Goal: Communication & Community: Participate in discussion

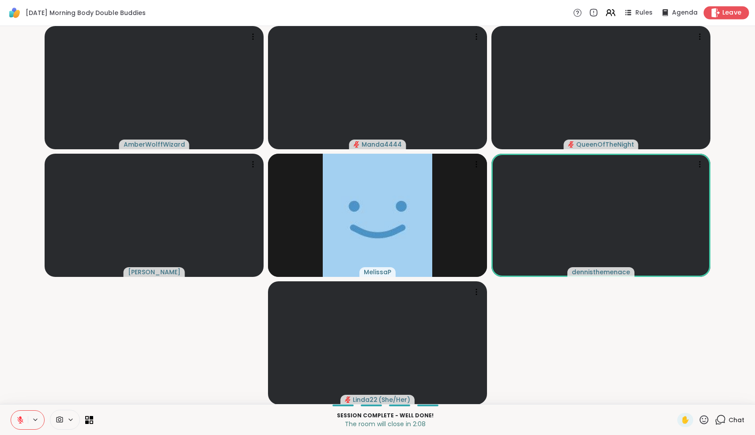
click at [730, 15] on span "Leave" at bounding box center [731, 12] width 19 height 9
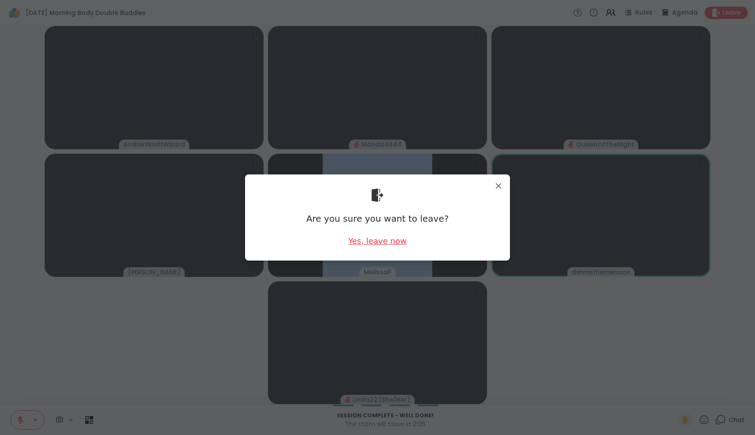
click at [393, 241] on div "Yes, leave now" at bounding box center [377, 240] width 58 height 11
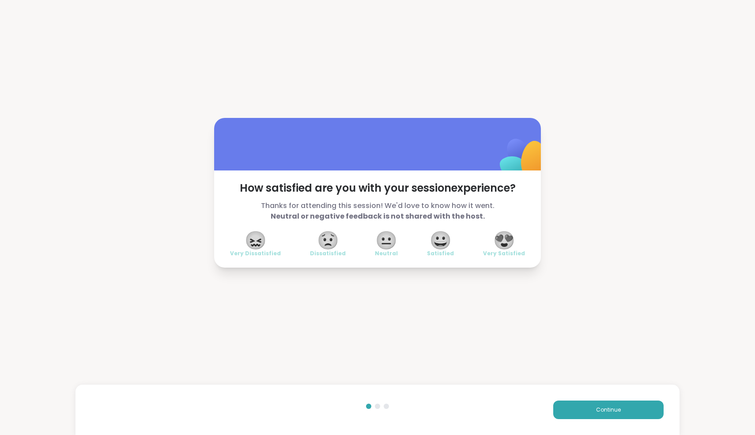
click at [509, 241] on span "😍" at bounding box center [504, 240] width 22 height 16
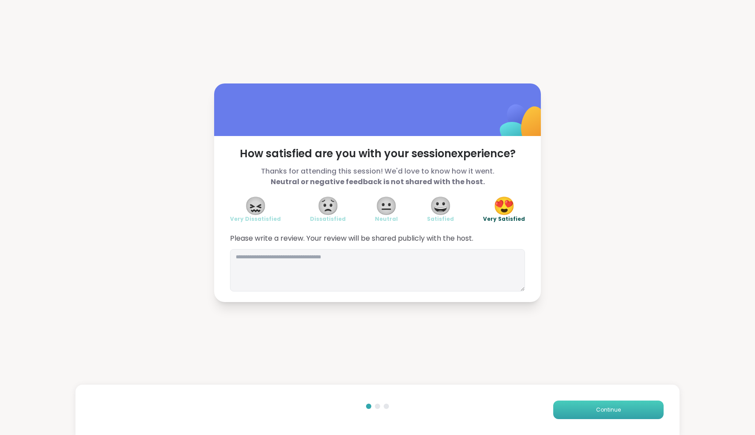
click at [597, 409] on span "Continue" at bounding box center [608, 410] width 25 height 8
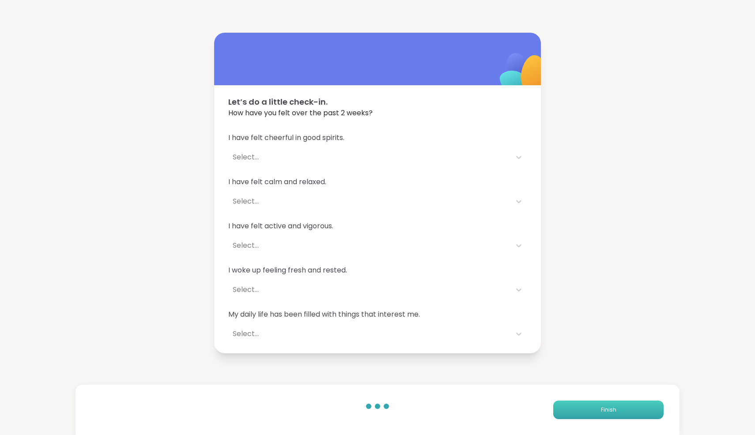
click at [597, 409] on button "Finish" at bounding box center [608, 409] width 110 height 19
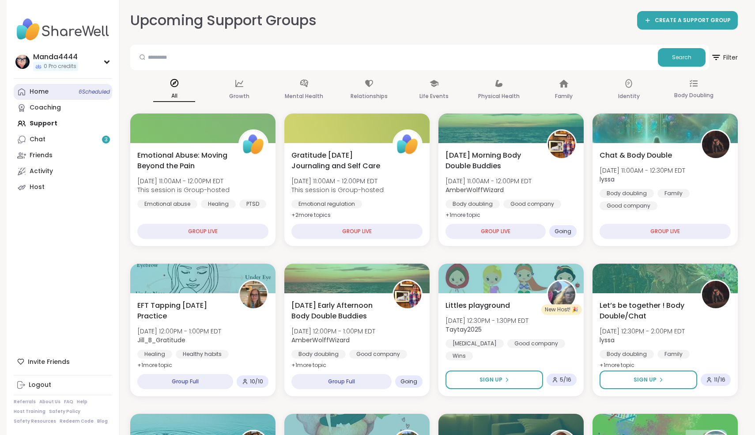
click at [47, 90] on div "Home 6 Scheduled" at bounding box center [39, 91] width 19 height 9
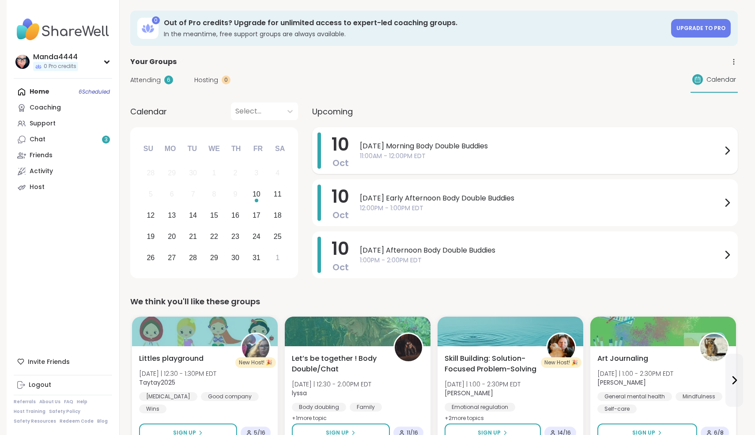
click at [483, 148] on span "[DATE] Morning Body Double Buddies" at bounding box center [541, 146] width 362 height 11
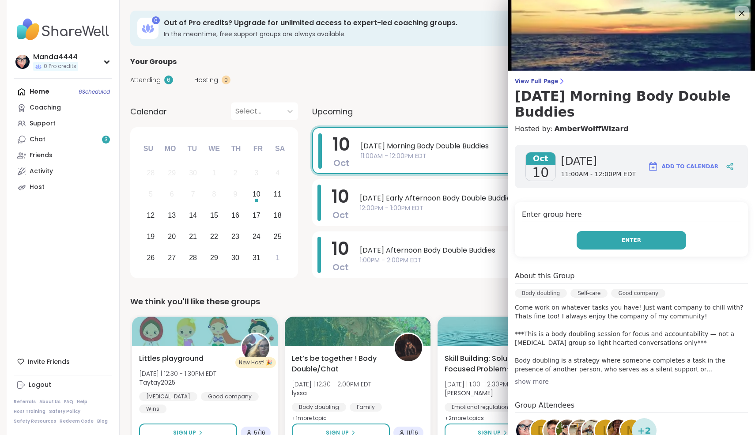
click at [618, 231] on button "Enter" at bounding box center [631, 240] width 109 height 19
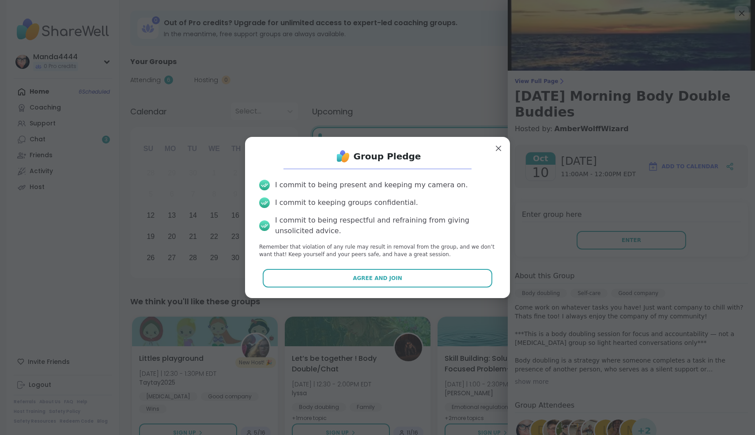
click at [399, 288] on div "Group Pledge I commit to being present and keeping my camera on. I commit to ke…" at bounding box center [377, 217] width 251 height 147
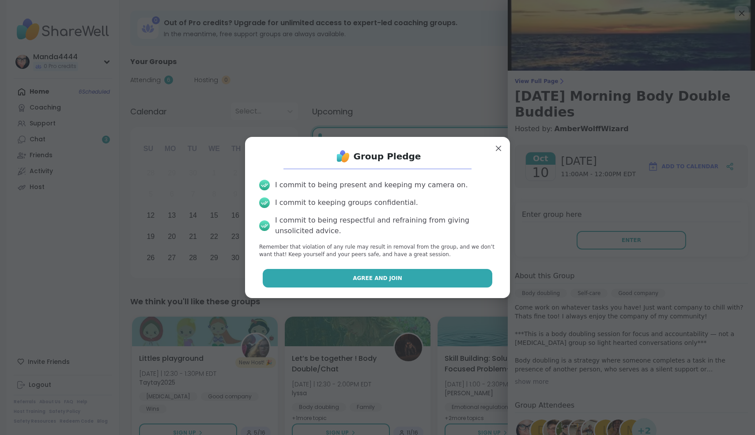
click at [391, 281] on span "Agree and Join" at bounding box center [377, 278] width 49 height 8
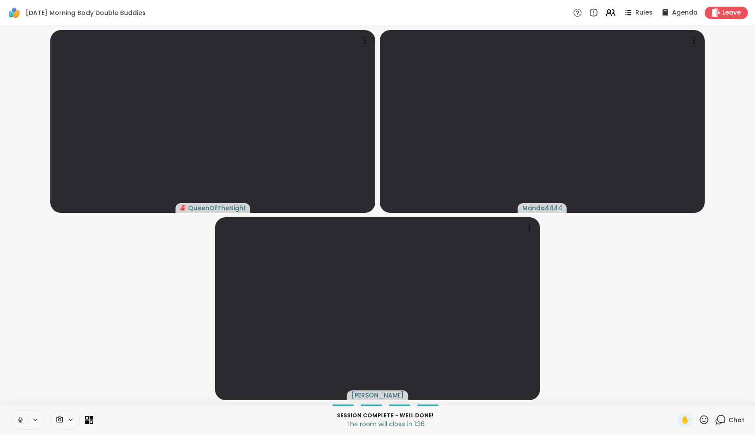
click at [19, 422] on icon at bounding box center [20, 422] width 2 height 0
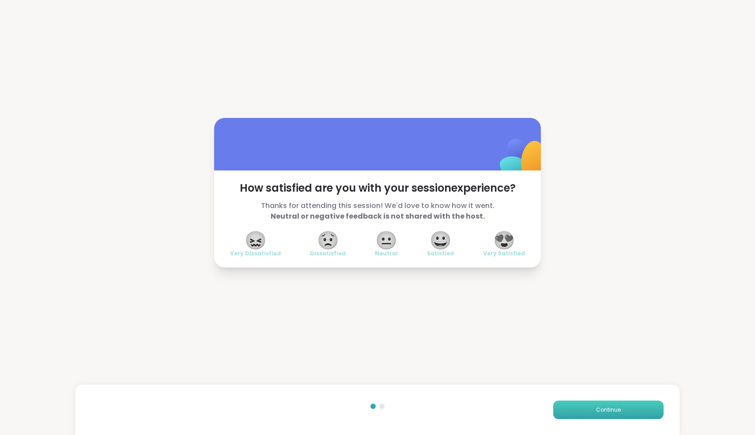
click at [613, 415] on button "Continue" at bounding box center [608, 409] width 110 height 19
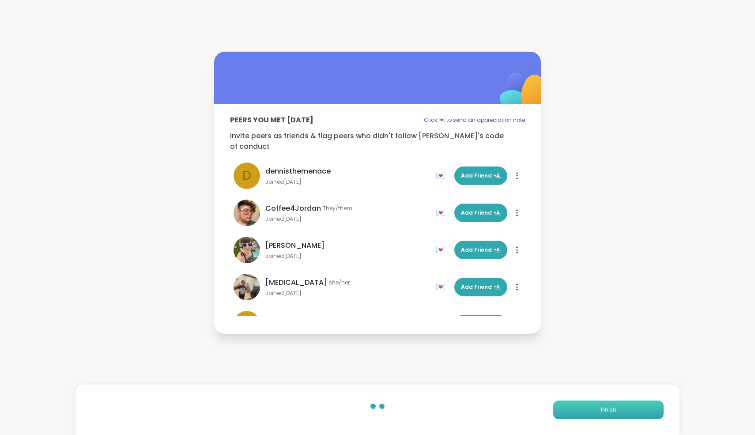
click at [613, 415] on button "Finish" at bounding box center [608, 409] width 110 height 19
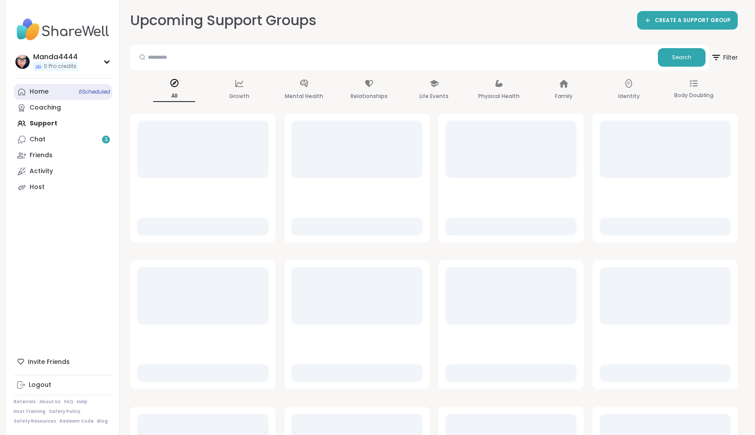
click at [41, 95] on div "Home 6 Scheduled" at bounding box center [39, 91] width 19 height 9
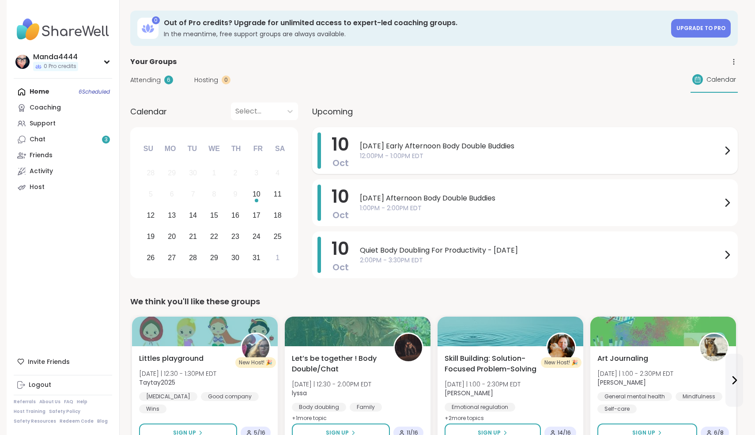
click at [425, 157] on span "12:00PM - 1:00PM EDT" at bounding box center [541, 155] width 362 height 9
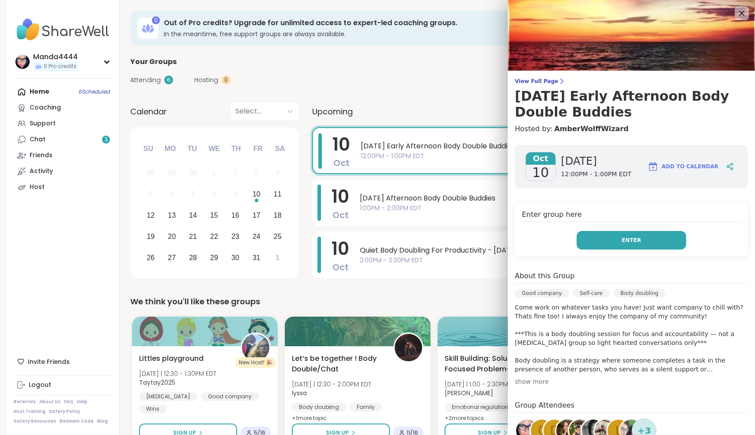
click at [613, 239] on button "Enter" at bounding box center [631, 240] width 109 height 19
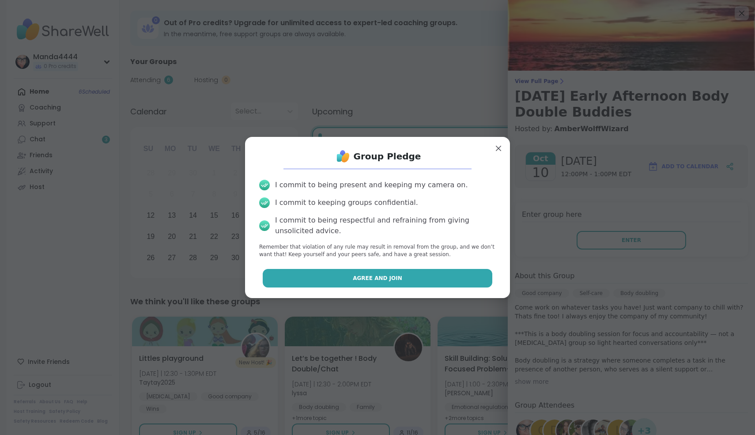
click at [438, 272] on button "Agree and Join" at bounding box center [378, 278] width 230 height 19
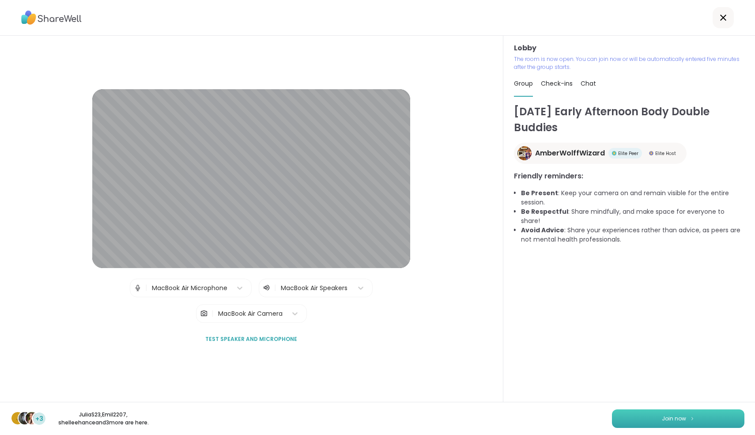
click at [688, 418] on button "Join now" at bounding box center [678, 418] width 132 height 19
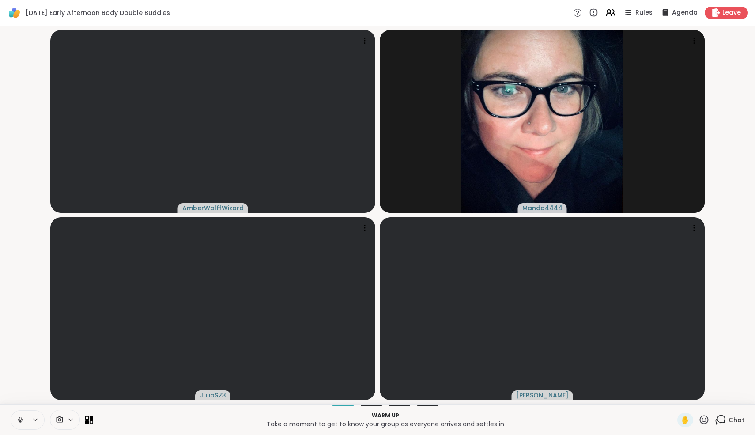
click at [20, 429] on button at bounding box center [19, 420] width 17 height 19
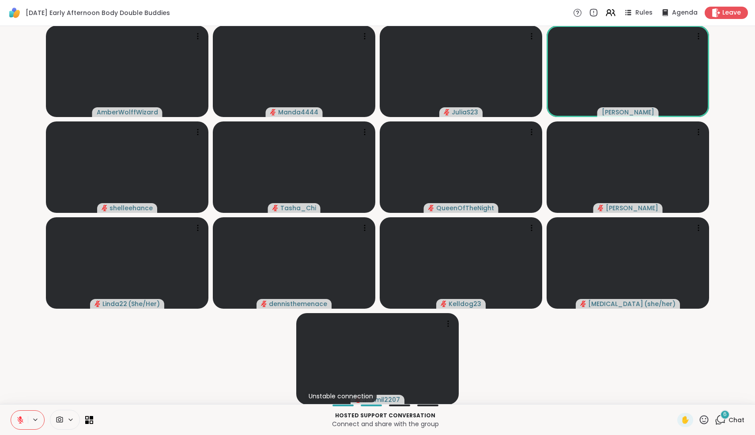
click at [721, 418] on icon at bounding box center [720, 419] width 11 height 11
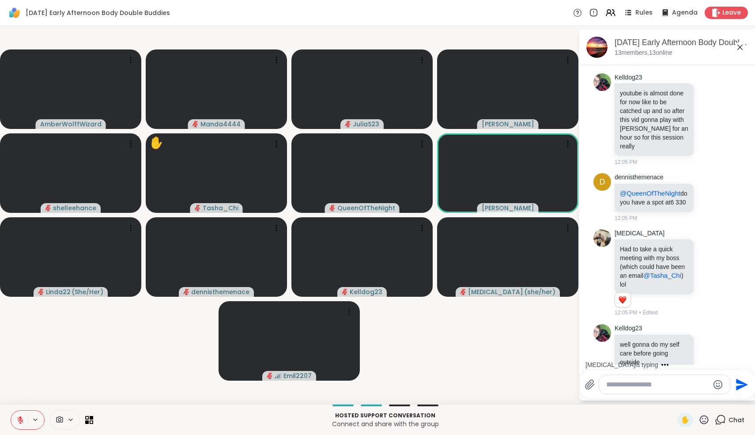
scroll to position [531, 0]
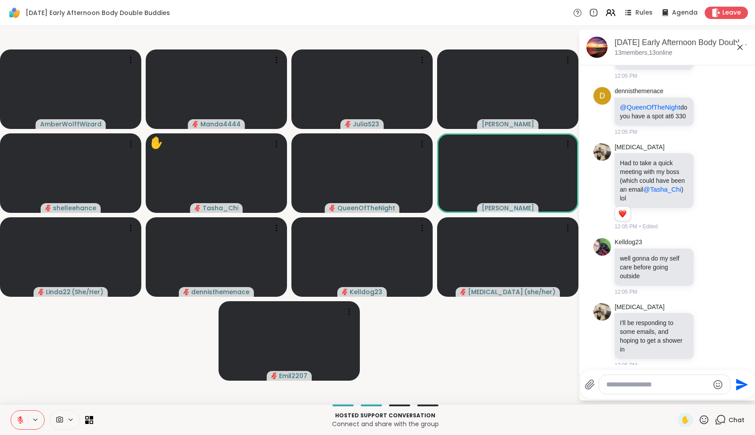
click at [741, 49] on icon at bounding box center [739, 47] width 5 height 5
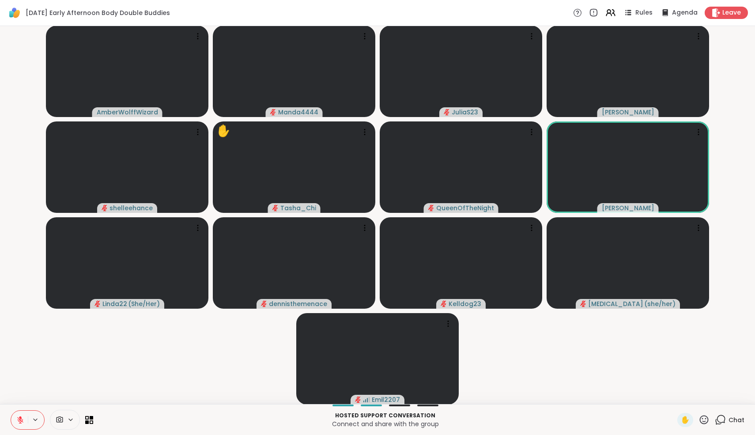
click at [58, 343] on video-player-container "AmberWolffWizard Manda4444 JuliaS23 [PERSON_NAME] ✋ Tasha_Chi QueenOfTheNight A…" at bounding box center [377, 215] width 744 height 371
